Goal: Information Seeking & Learning: Learn about a topic

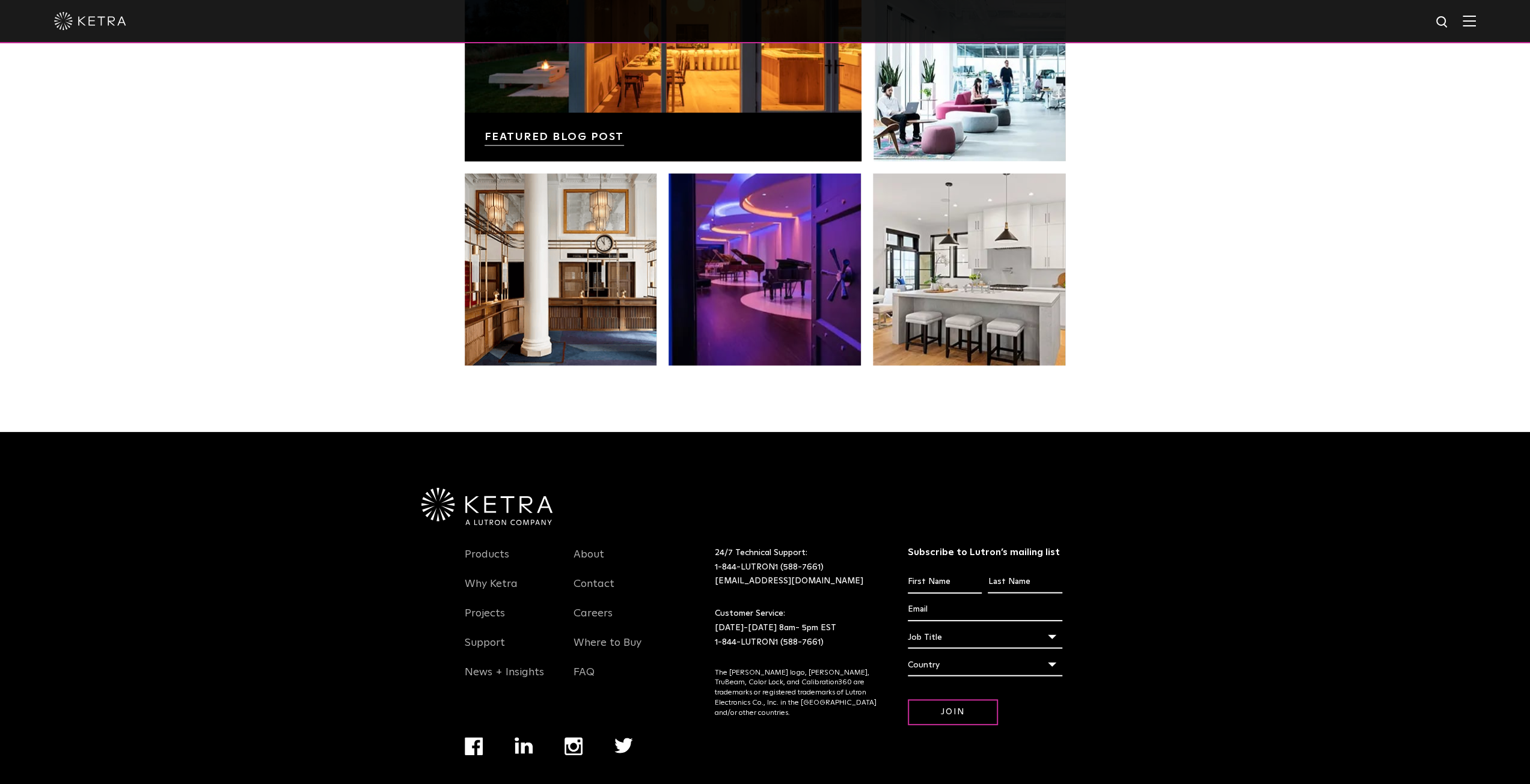
scroll to position [2526, 0]
click at [476, 548] on link "Products" at bounding box center [487, 561] width 45 height 27
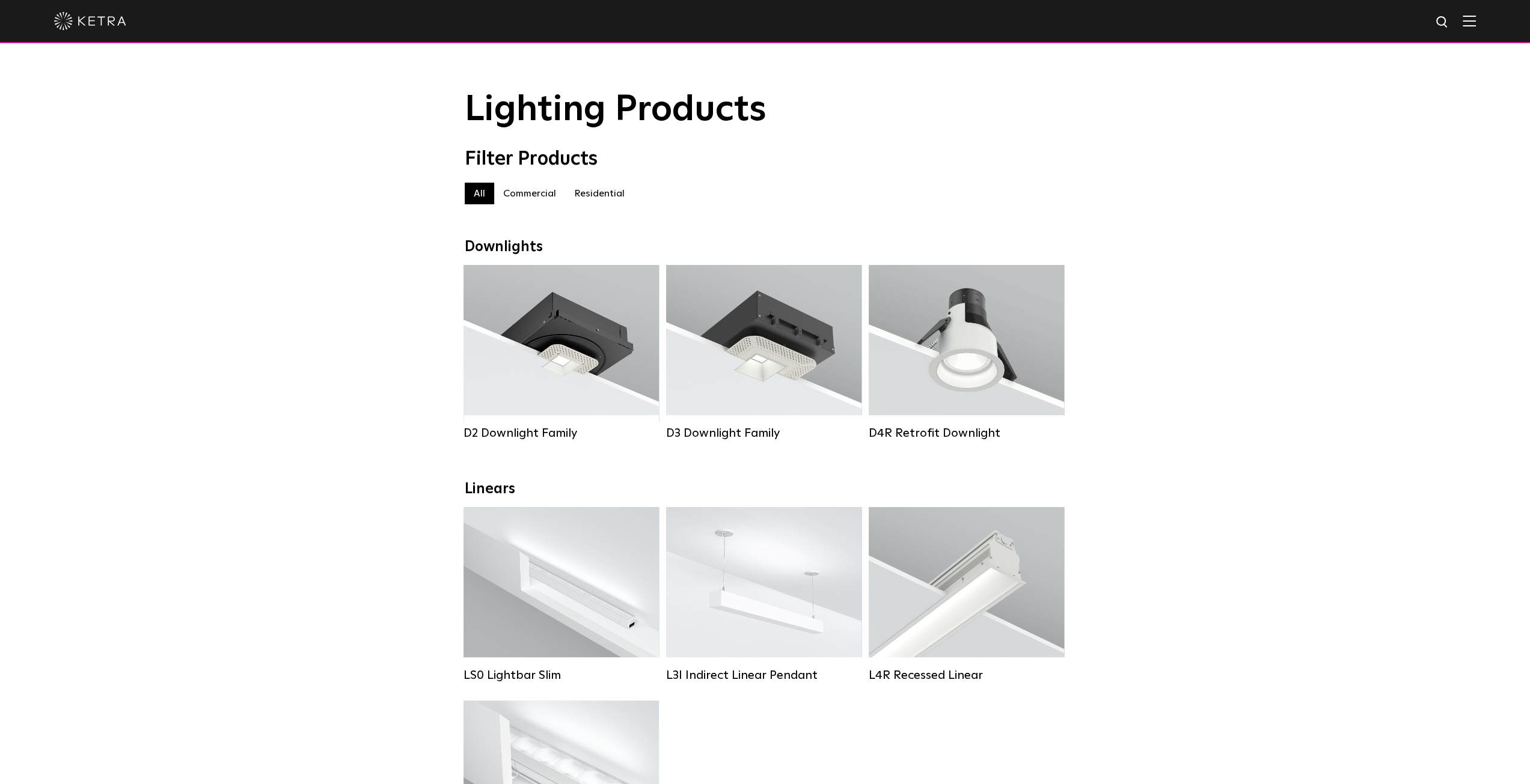
click at [617, 198] on label "Residential" at bounding box center [599, 193] width 69 height 22
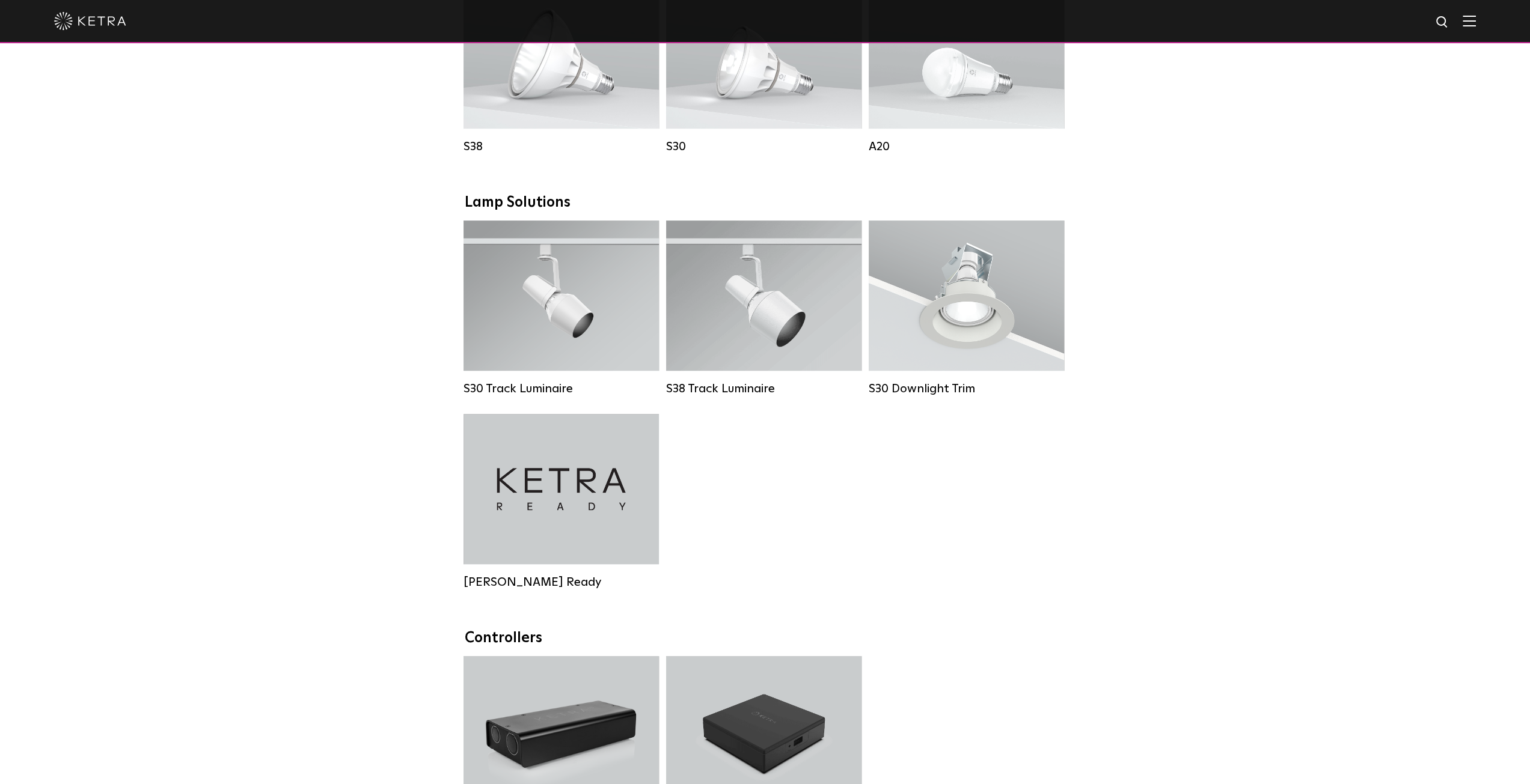
scroll to position [541, 0]
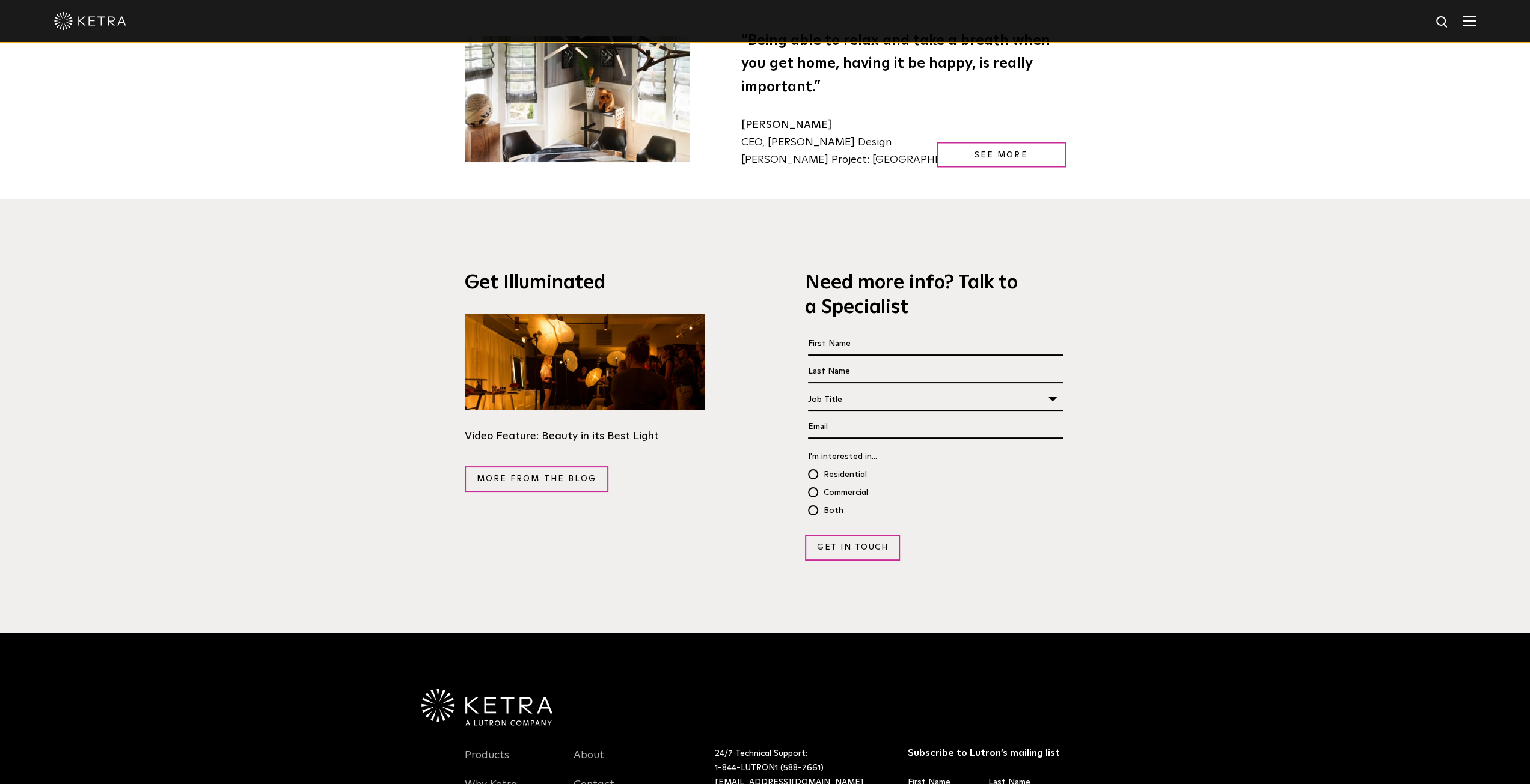
scroll to position [2054, 0]
